Goal: Task Accomplishment & Management: Manage account settings

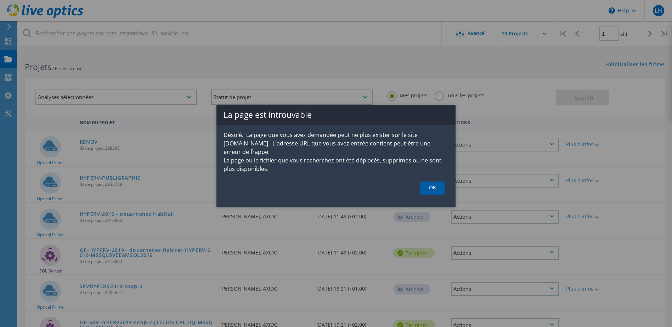
click at [429, 182] on link "OK" at bounding box center [432, 188] width 25 height 13
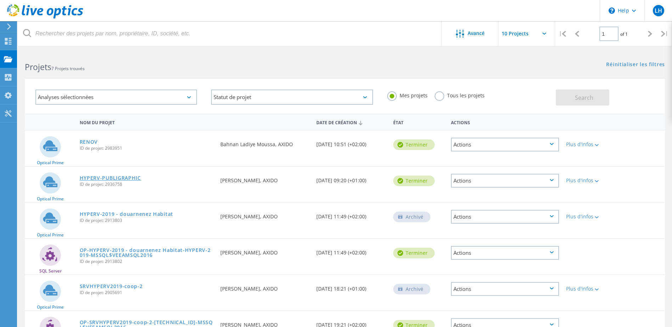
click at [114, 178] on link "HYPERV-PUBLIGRAPHIC" at bounding box center [110, 178] width 61 height 5
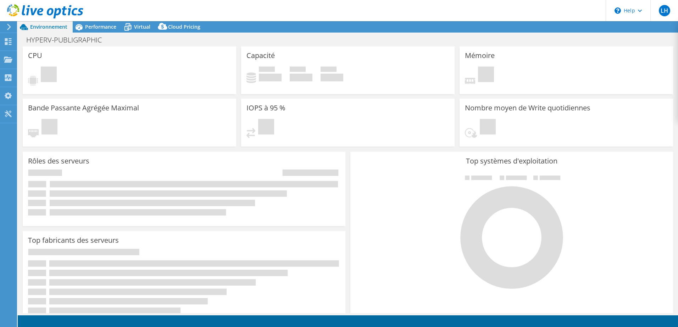
select select "USD"
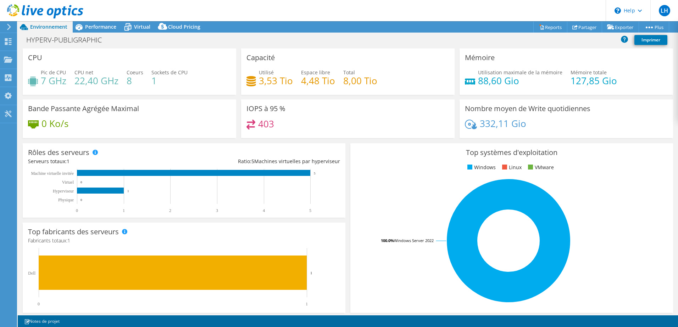
click at [265, 124] on h4 "403" at bounding box center [266, 124] width 16 height 8
click at [262, 111] on h3 "IOPS à 95 %" at bounding box center [265, 109] width 39 height 8
click at [45, 26] on span "Environnement" at bounding box center [48, 26] width 37 height 7
click at [6, 41] on icon at bounding box center [8, 41] width 9 height 7
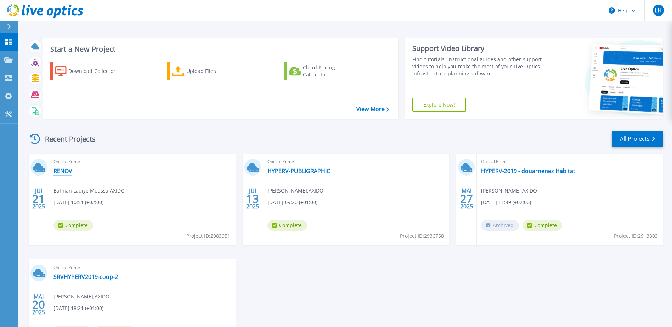
click at [61, 170] on link "RENOV" at bounding box center [63, 171] width 19 height 7
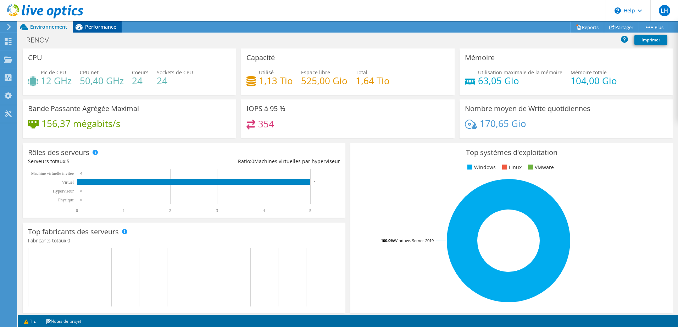
click at [94, 26] on span "Performance" at bounding box center [100, 26] width 31 height 7
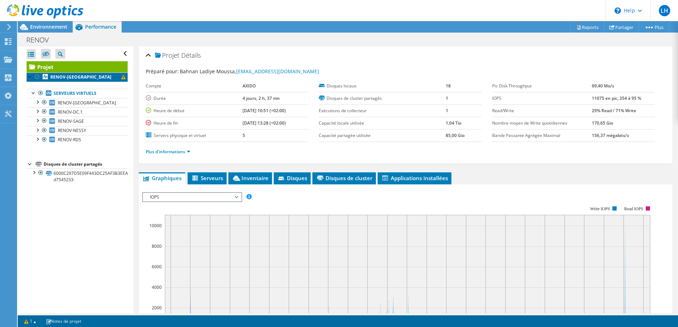
click at [121, 77] on span at bounding box center [123, 77] width 4 height 4
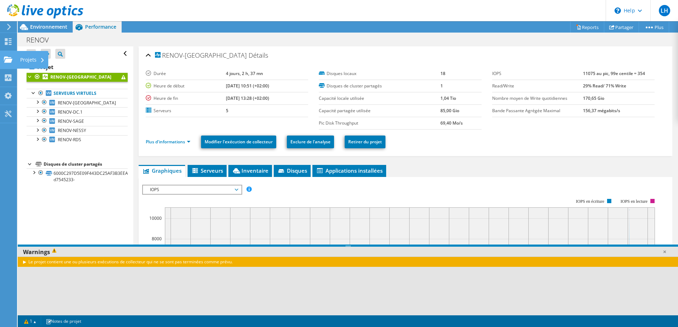
click at [8, 59] on use at bounding box center [8, 59] width 9 height 6
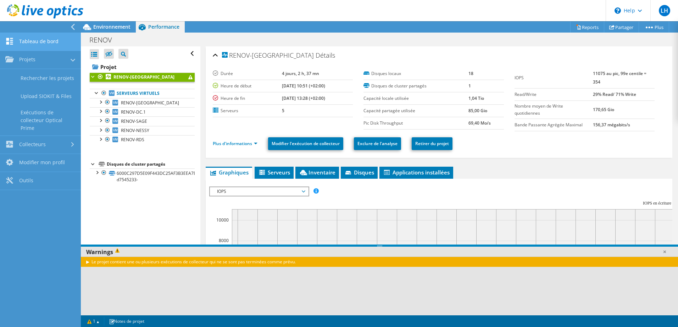
click at [26, 41] on link "Tableau de bord" at bounding box center [40, 42] width 81 height 18
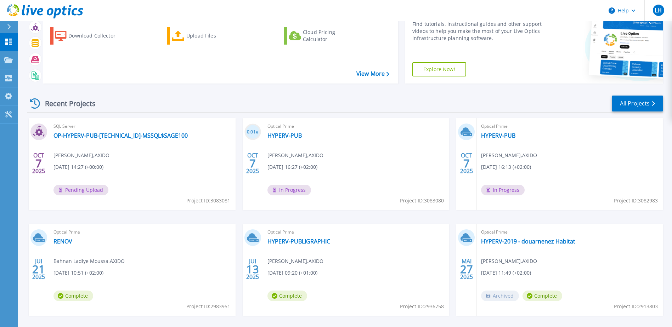
scroll to position [65, 0]
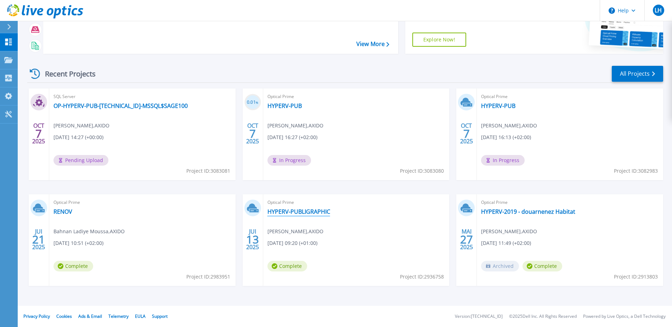
click at [287, 210] on link "HYPERV-PUBLIGRAPHIC" at bounding box center [299, 211] width 63 height 7
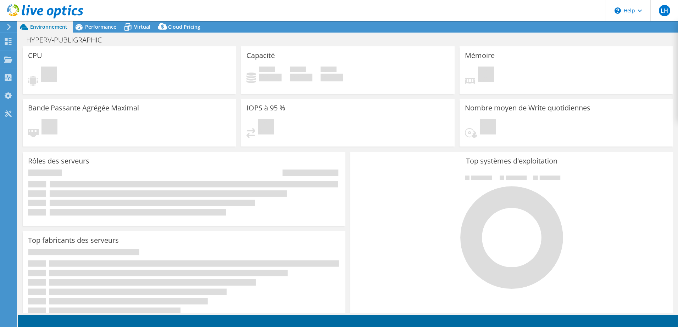
select select "USD"
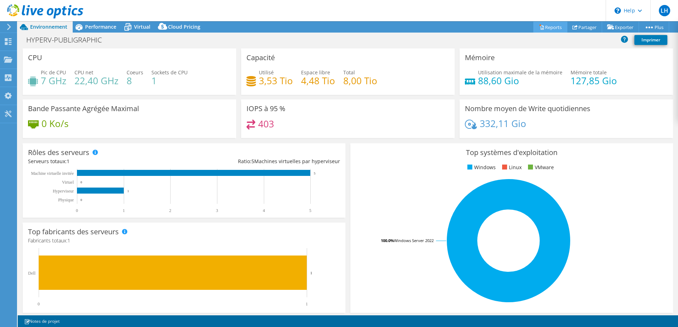
click at [543, 26] on link "Reports" at bounding box center [550, 27] width 34 height 11
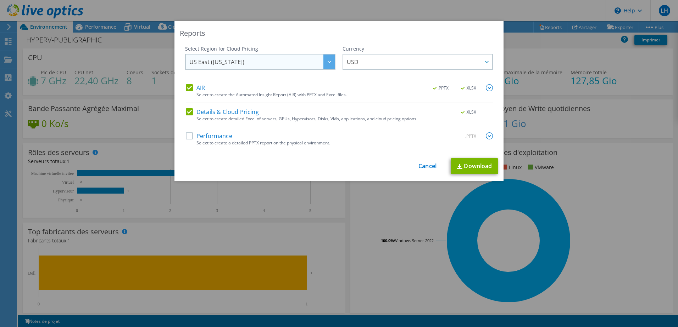
click at [327, 62] on icon at bounding box center [329, 62] width 4 height 2
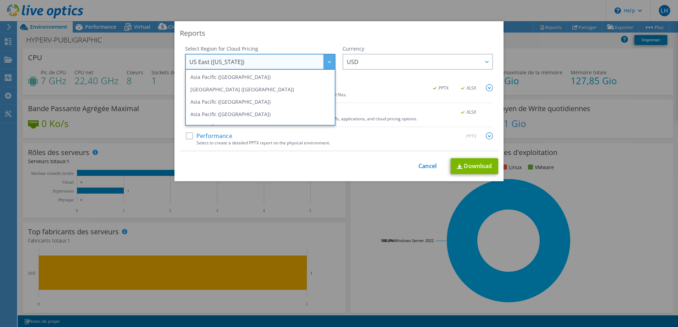
scroll to position [71, 0]
click at [328, 38] on div "Reports" at bounding box center [339, 33] width 318 height 10
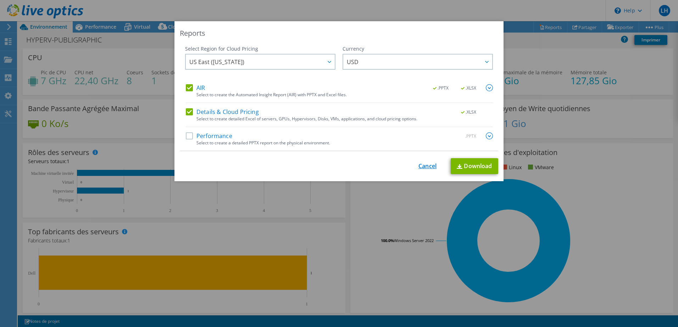
click at [423, 166] on link "Cancel" at bounding box center [427, 166] width 18 height 7
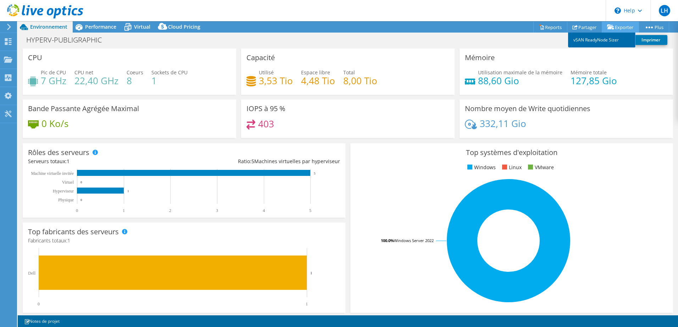
click at [600, 40] on link "vSAN ReadyNode Sizer" at bounding box center [601, 40] width 67 height 15
click at [644, 39] on link "Imprimer" at bounding box center [650, 40] width 33 height 10
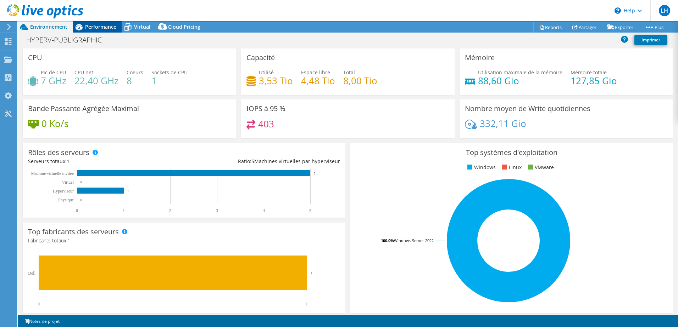
click at [100, 26] on span "Performance" at bounding box center [100, 26] width 31 height 7
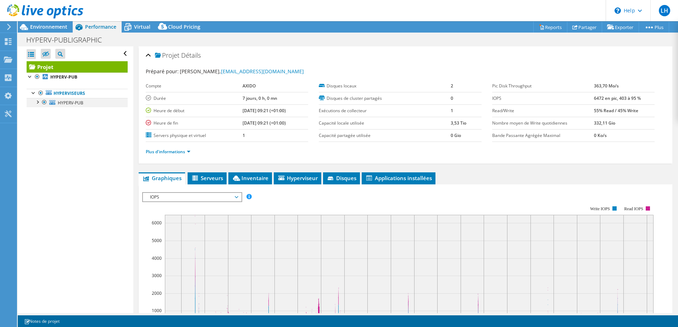
click at [38, 102] on div at bounding box center [37, 101] width 7 height 7
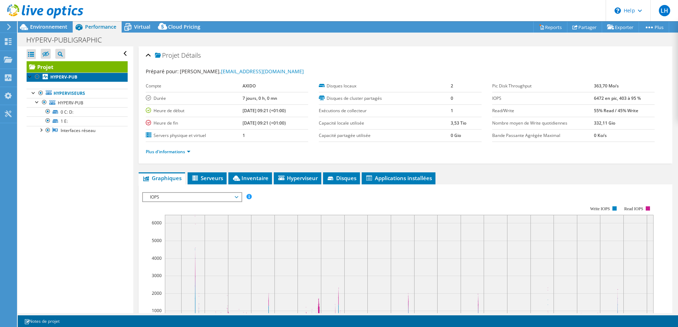
click at [62, 77] on b "HYPERV-PUB" at bounding box center [63, 77] width 27 height 6
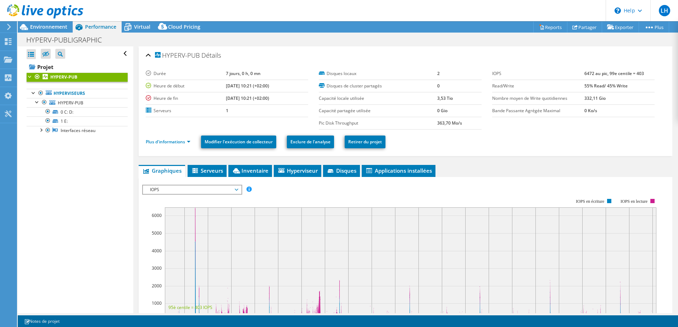
drag, startPoint x: 62, startPoint y: 77, endPoint x: 54, endPoint y: 77, distance: 7.8
click at [54, 77] on b "HYPERV-PUB" at bounding box center [63, 77] width 27 height 6
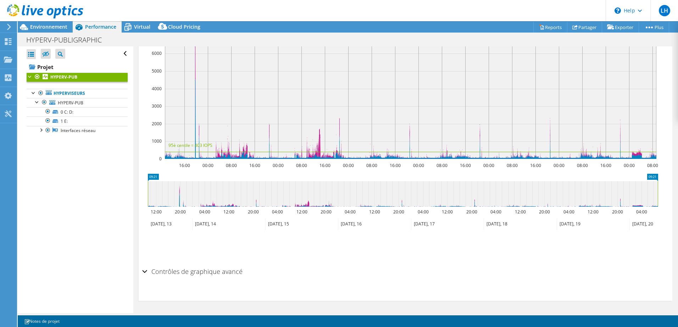
scroll to position [0, 0]
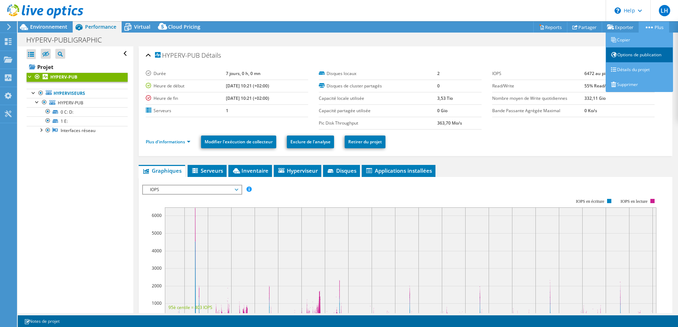
click at [648, 54] on link "Options de publication" at bounding box center [638, 54] width 67 height 15
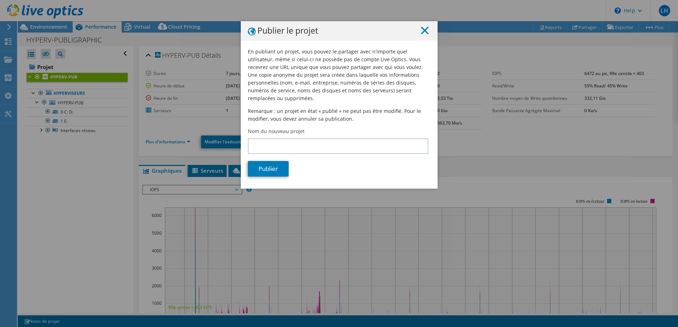
click at [421, 30] on line at bounding box center [424, 30] width 7 height 7
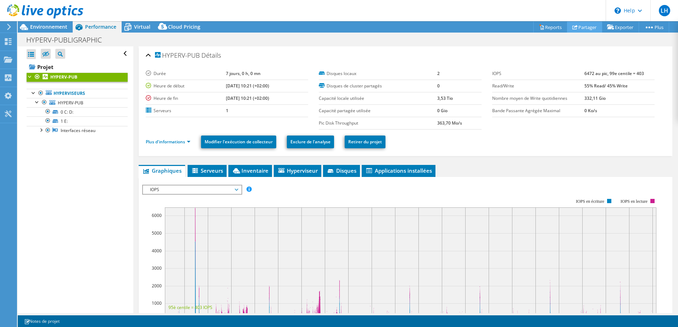
click at [575, 24] on link "Partager" at bounding box center [584, 27] width 35 height 11
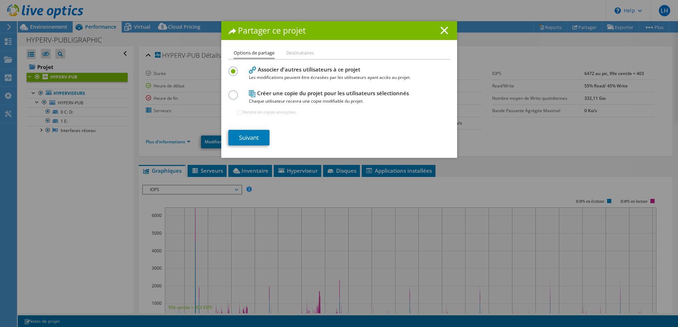
click at [440, 30] on icon at bounding box center [444, 31] width 8 height 8
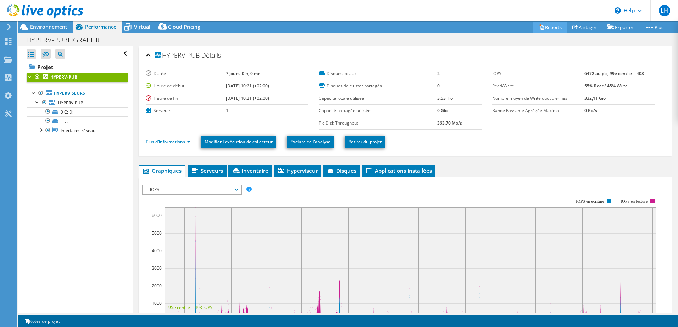
click at [543, 26] on link "Reports" at bounding box center [550, 27] width 34 height 11
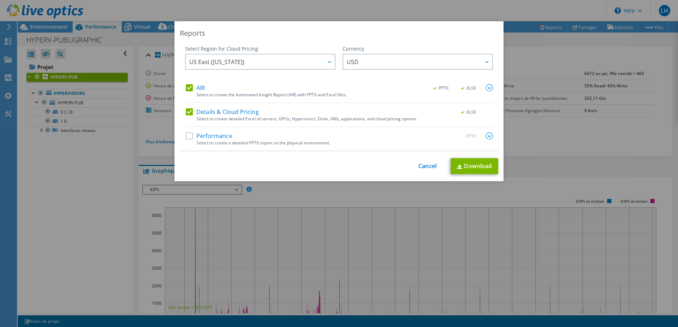
click at [186, 135] on label "Performance" at bounding box center [209, 136] width 46 height 7
click at [0, 0] on input "Performance" at bounding box center [0, 0] width 0 height 0
click at [485, 87] on img at bounding box center [488, 87] width 7 height 7
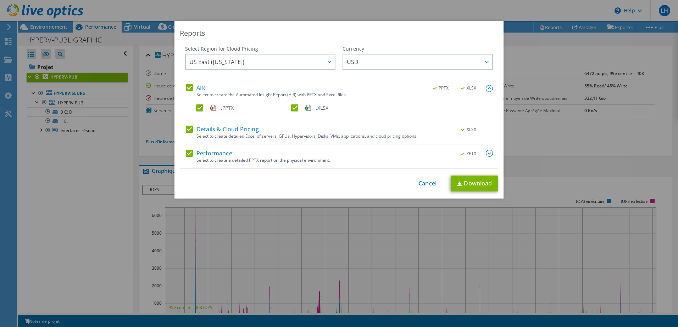
click at [485, 87] on img at bounding box center [488, 88] width 7 height 7
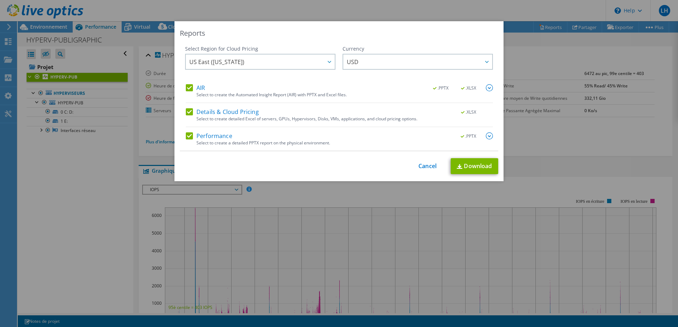
click at [488, 135] on img at bounding box center [488, 136] width 7 height 7
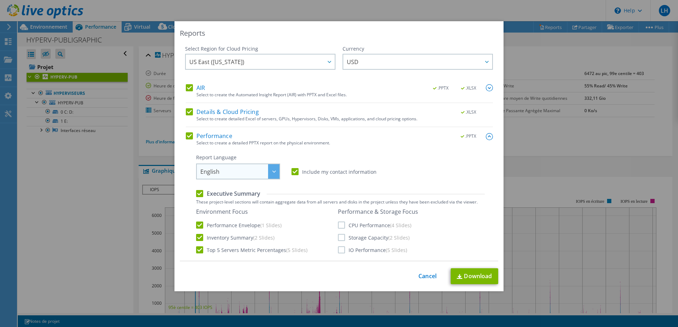
click at [272, 172] on icon at bounding box center [274, 172] width 4 height 2
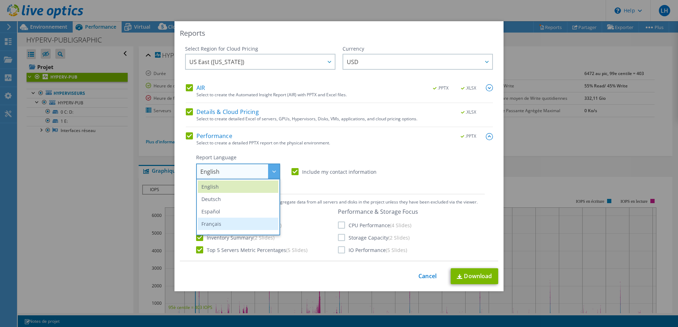
click at [235, 221] on li "Français" at bounding box center [238, 224] width 80 height 12
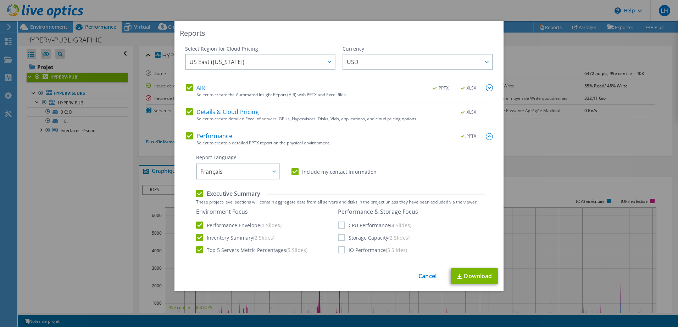
click at [187, 112] on label "Details & Cloud Pricing" at bounding box center [222, 111] width 73 height 7
click at [0, 0] on input "Details & Cloud Pricing" at bounding box center [0, 0] width 0 height 0
click at [187, 88] on label "AIR" at bounding box center [195, 87] width 19 height 7
click at [0, 0] on input "AIR" at bounding box center [0, 0] width 0 height 0
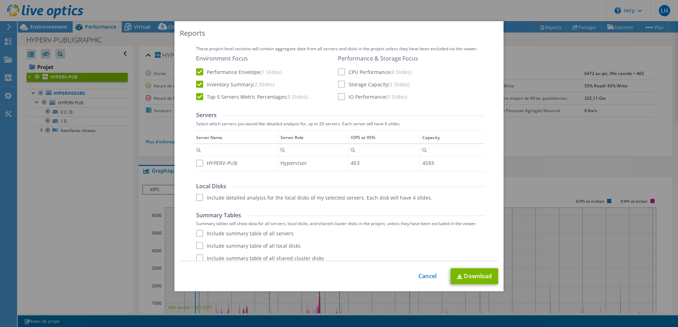
scroll to position [159, 0]
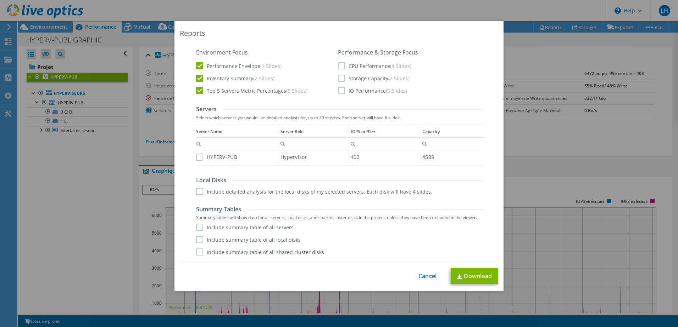
click at [197, 157] on label "HYPERV-PUB" at bounding box center [216, 157] width 41 height 7
click at [0, 0] on input "HYPERV-PUB" at bounding box center [0, 0] width 0 height 0
click at [196, 190] on label "Include detailed analysis for the local disks of my selected servers. Each disk…" at bounding box center [314, 191] width 236 height 7
click at [0, 0] on input "Include detailed analysis for the local disks of my selected servers. Each disk…" at bounding box center [0, 0] width 0 height 0
click at [198, 227] on label "Include summary table of all servers" at bounding box center [244, 227] width 97 height 7
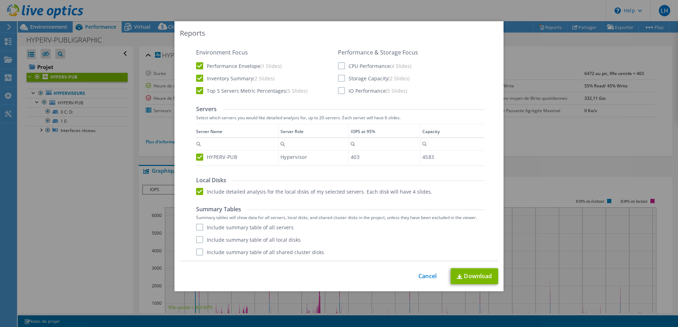
click at [0, 0] on input "Include summary table of all servers" at bounding box center [0, 0] width 0 height 0
click at [197, 239] on label "Include summary table of all local disks" at bounding box center [248, 239] width 105 height 7
click at [0, 0] on input "Include summary table of all local disks" at bounding box center [0, 0] width 0 height 0
click at [197, 255] on label "Include summary table of all shared cluster disks" at bounding box center [260, 252] width 128 height 7
click at [0, 0] on input "Include summary table of all shared cluster disks" at bounding box center [0, 0] width 0 height 0
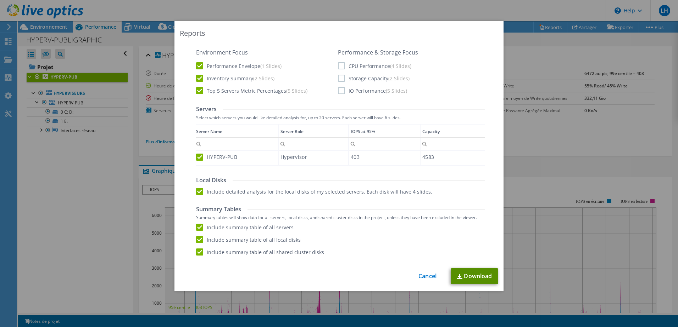
click at [474, 276] on link "Download" at bounding box center [473, 277] width 47 height 16
click at [421, 277] on link "Cancel" at bounding box center [427, 276] width 18 height 7
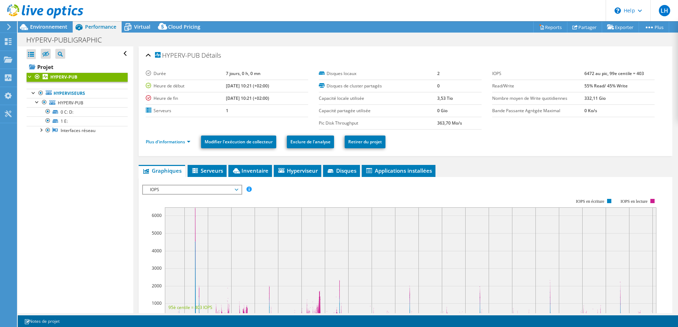
click at [8, 27] on icon at bounding box center [8, 27] width 5 height 6
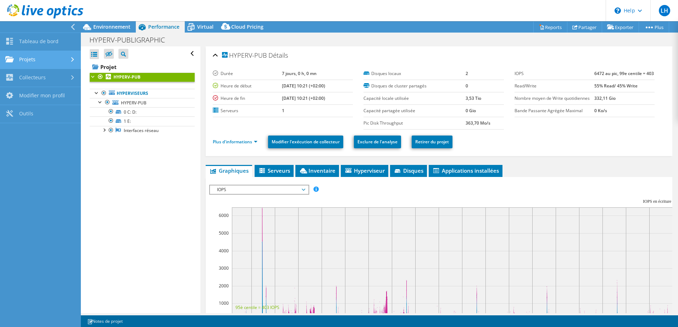
click at [18, 60] on link "Projets" at bounding box center [40, 60] width 81 height 18
click at [25, 58] on link "Projets" at bounding box center [40, 60] width 81 height 18
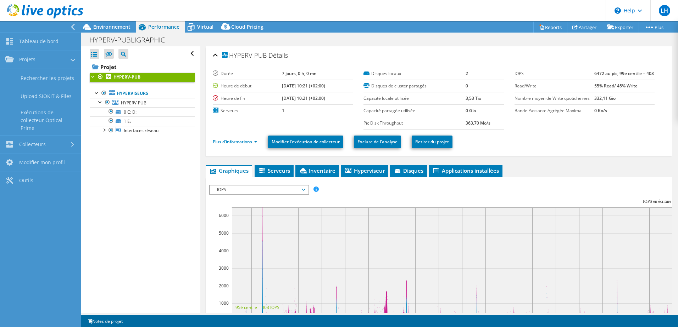
drag, startPoint x: 105, startPoint y: 26, endPoint x: 101, endPoint y: 26, distance: 3.9
click at [105, 26] on span "Environnement" at bounding box center [111, 26] width 37 height 7
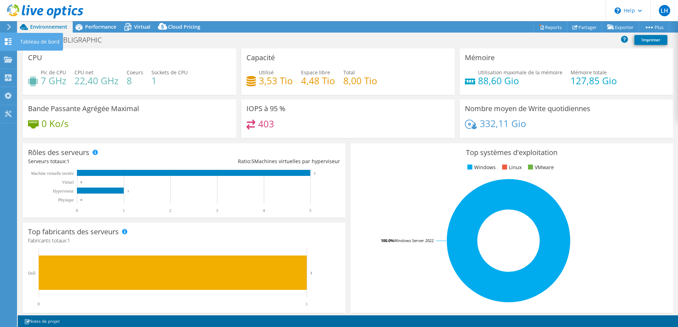
click at [8, 40] on icon at bounding box center [8, 41] width 9 height 7
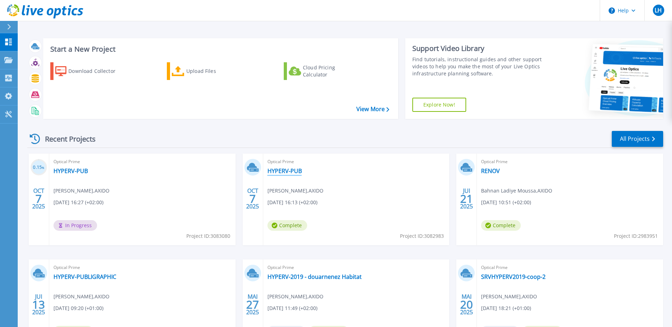
drag, startPoint x: 285, startPoint y: 172, endPoint x: 280, endPoint y: 172, distance: 5.0
click at [280, 172] on link "HYPERV-PUB" at bounding box center [285, 171] width 34 height 7
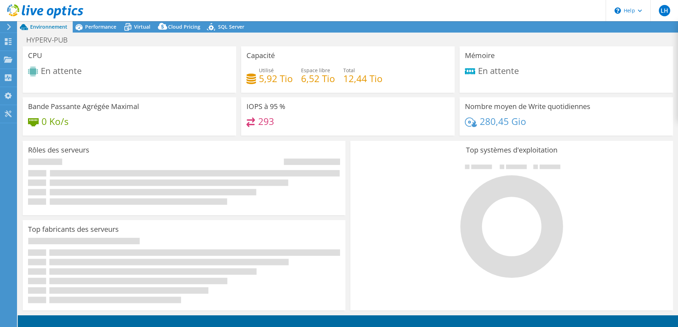
select select "USD"
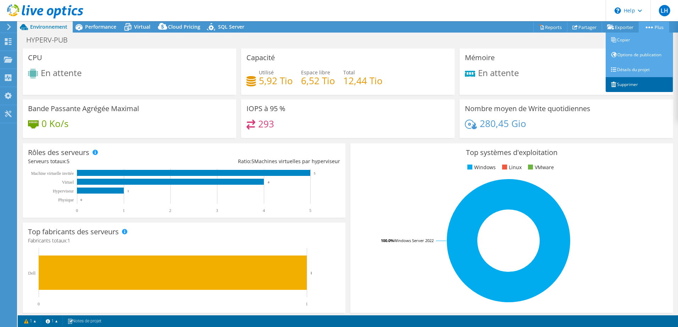
click at [630, 86] on link "Supprimer" at bounding box center [638, 84] width 67 height 15
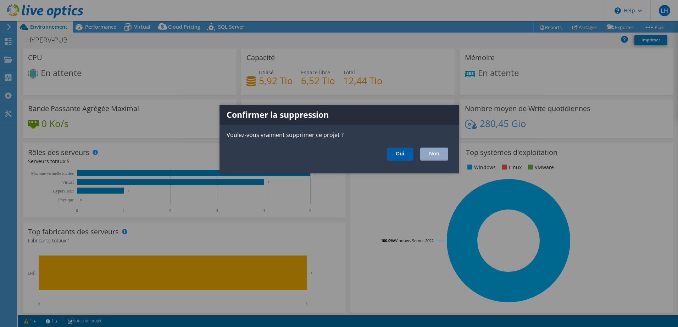
click at [398, 154] on link "Oui" at bounding box center [400, 154] width 26 height 13
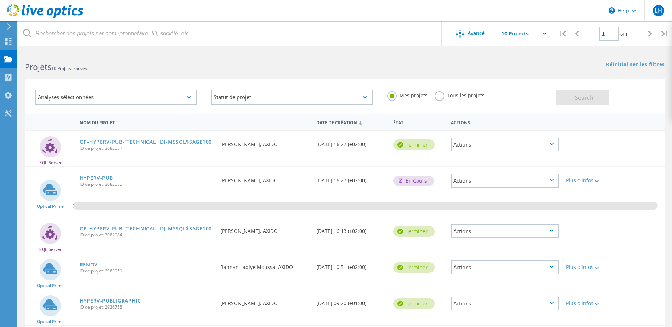
click at [483, 144] on div "Actions" at bounding box center [505, 145] width 108 height 14
click at [482, 159] on div "Supprimer" at bounding box center [505, 161] width 107 height 11
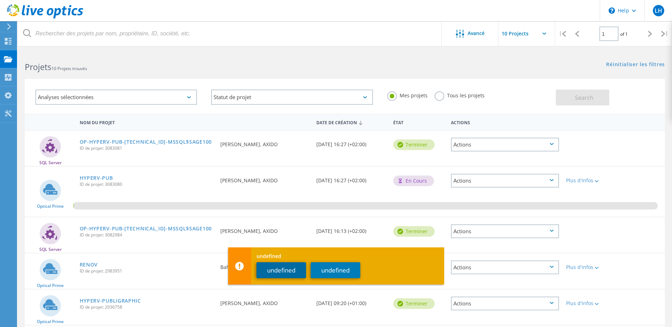
click at [291, 270] on button "undefined" at bounding box center [282, 271] width 50 height 16
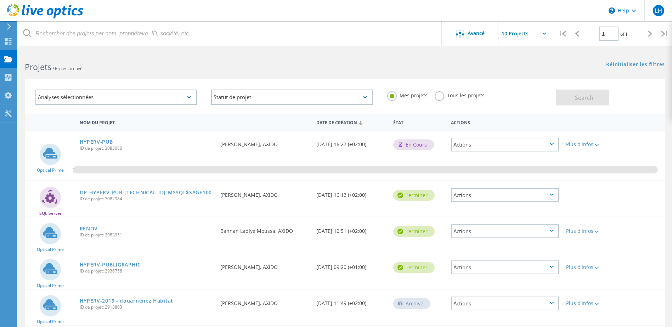
click at [477, 197] on div "Actions" at bounding box center [505, 196] width 108 height 14
click at [474, 213] on div "Supprimer" at bounding box center [505, 212] width 107 height 11
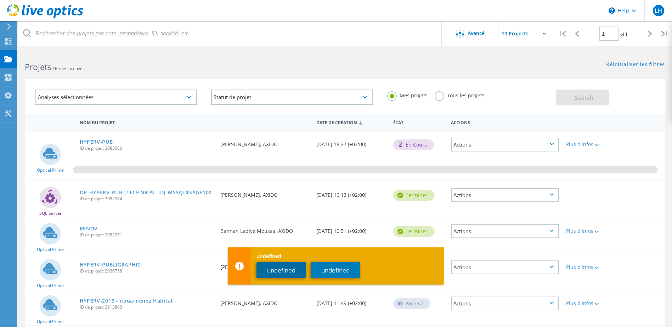
click at [277, 270] on button "undefined" at bounding box center [282, 271] width 50 height 16
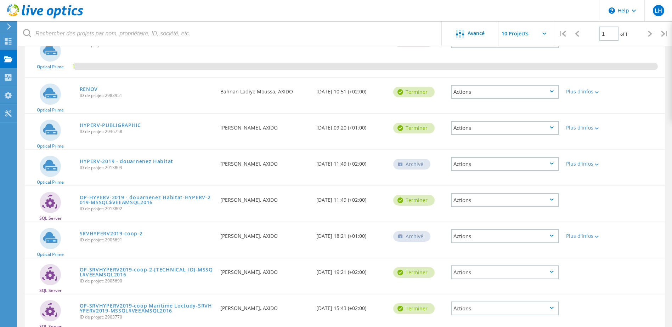
scroll to position [106, 0]
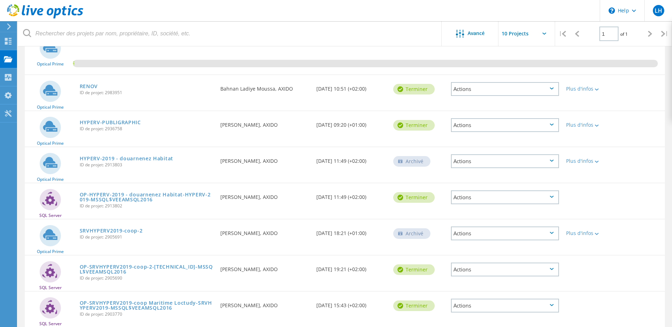
click at [498, 196] on div "Actions" at bounding box center [505, 198] width 108 height 14
click at [487, 215] on div "Supprimer" at bounding box center [505, 214] width 107 height 11
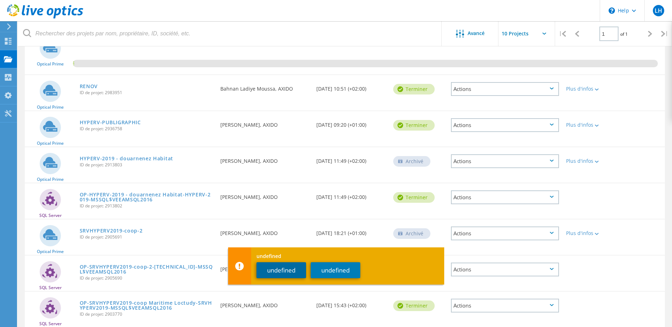
click at [279, 268] on button "undefined" at bounding box center [282, 271] width 50 height 16
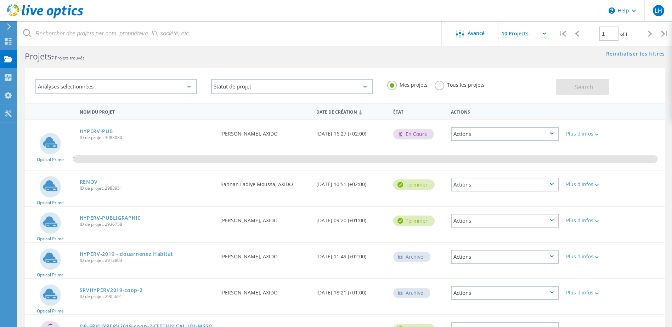
scroll to position [0, 0]
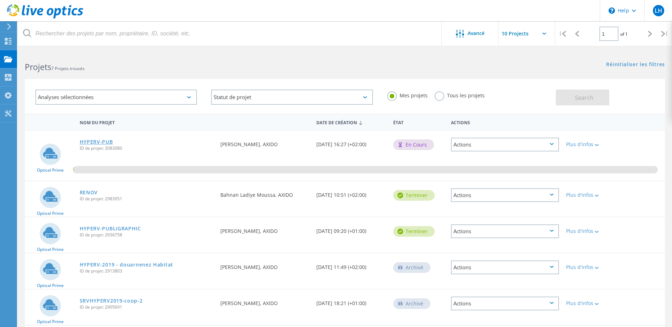
click at [101, 142] on link "HYPERV-PUB" at bounding box center [96, 142] width 33 height 5
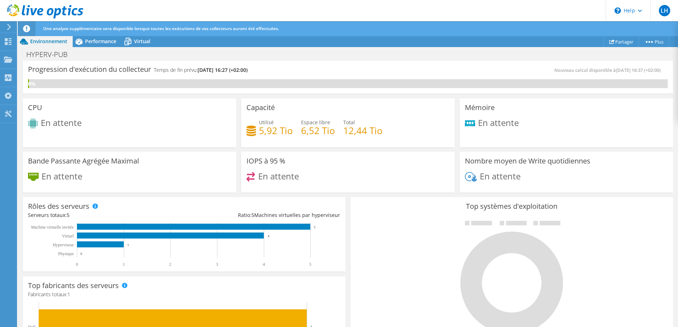
scroll to position [30, 0]
click at [92, 41] on span "Performance" at bounding box center [100, 41] width 31 height 7
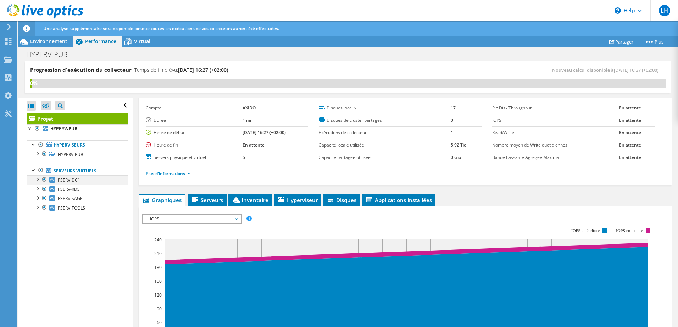
click at [38, 179] on div at bounding box center [37, 178] width 7 height 7
click at [38, 189] on div at bounding box center [37, 188] width 7 height 7
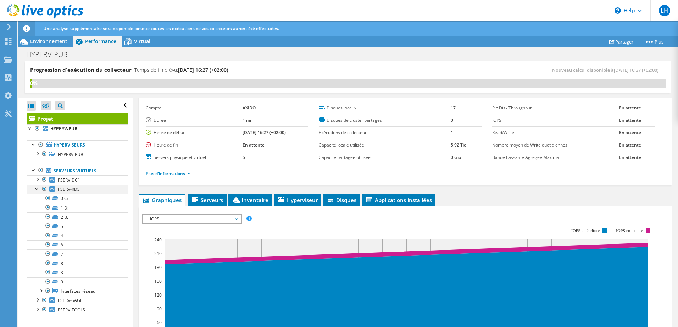
click at [37, 189] on div at bounding box center [37, 188] width 7 height 7
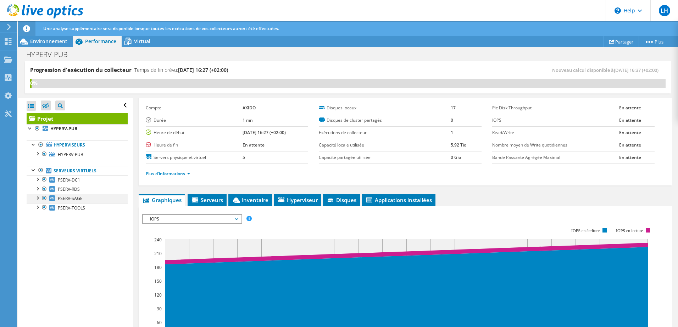
click at [39, 198] on div at bounding box center [37, 197] width 7 height 7
click at [38, 208] on div at bounding box center [37, 206] width 7 height 7
click at [210, 200] on span "Serveurs" at bounding box center [207, 200] width 32 height 7
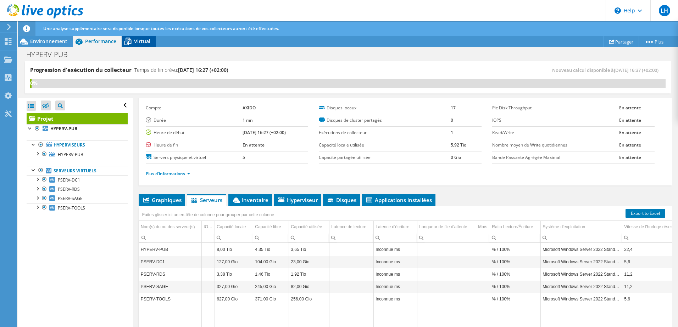
click at [139, 43] on span "Virtual" at bounding box center [142, 41] width 16 height 7
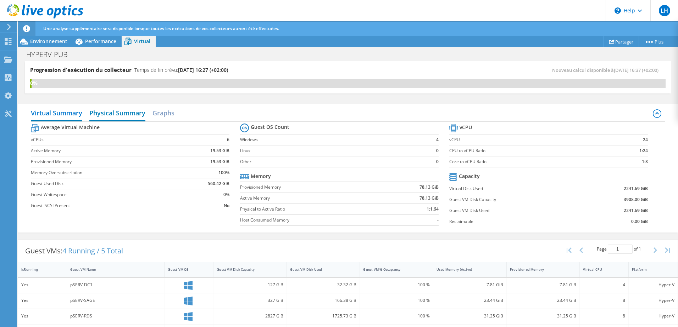
click at [125, 116] on h2 "Physical Summary" at bounding box center [117, 114] width 56 height 16
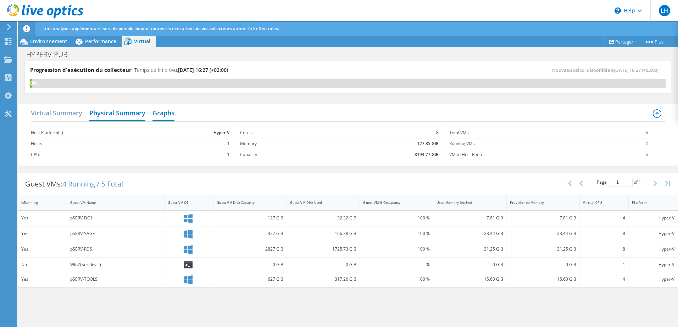
click at [168, 114] on h2 "Graphs" at bounding box center [163, 114] width 22 height 16
